Goal: Transaction & Acquisition: Book appointment/travel/reservation

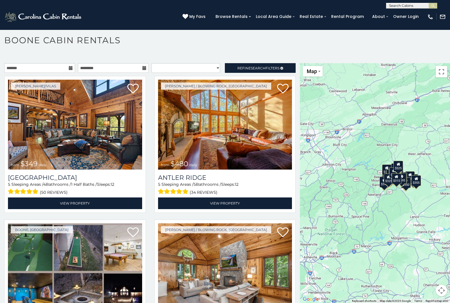
scroll to position [132, 0]
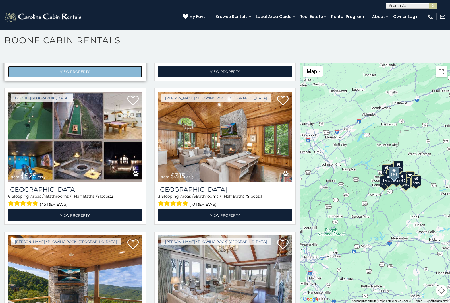
click at [24, 66] on link "View Property" at bounding box center [75, 72] width 134 height 12
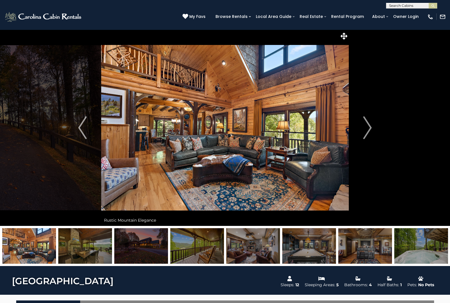
scroll to position [300, 0]
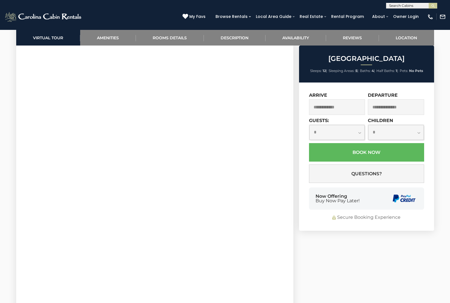
click at [331, 34] on link at bounding box center [225, 151] width 450 height 303
